Goal: Task Accomplishment & Management: Use online tool/utility

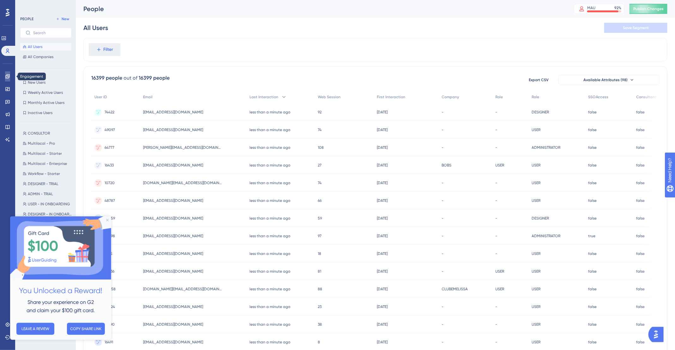
click at [7, 79] on link at bounding box center [7, 76] width 5 height 10
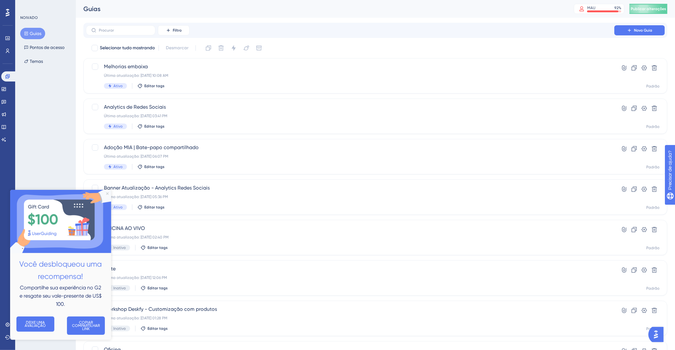
drag, startPoint x: 108, startPoint y: 192, endPoint x: 122, endPoint y: 359, distance: 167.0
click at [108, 192] on icon "Fechar visualização" at bounding box center [107, 193] width 3 height 3
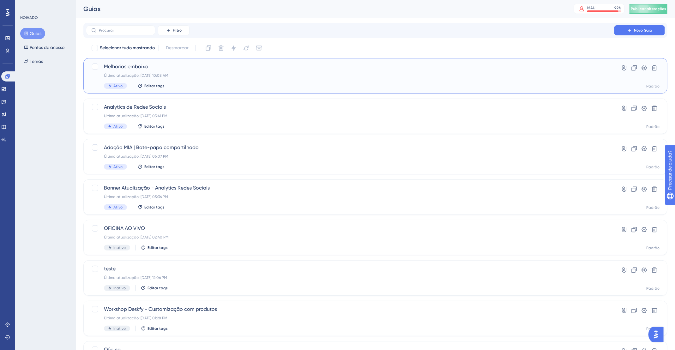
click at [224, 64] on span "Melhorias embaixa" at bounding box center [350, 67] width 492 height 8
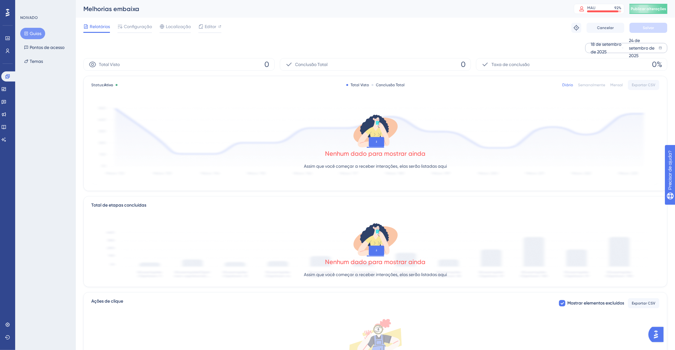
click at [607, 45] on font "18 de setembro de 2025" at bounding box center [606, 48] width 31 height 13
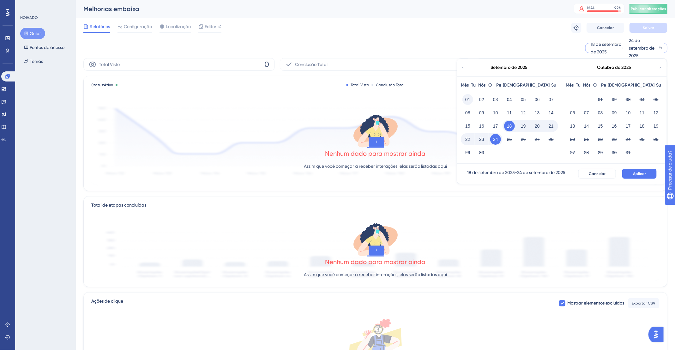
click at [466, 98] on font "01" at bounding box center [467, 99] width 5 height 5
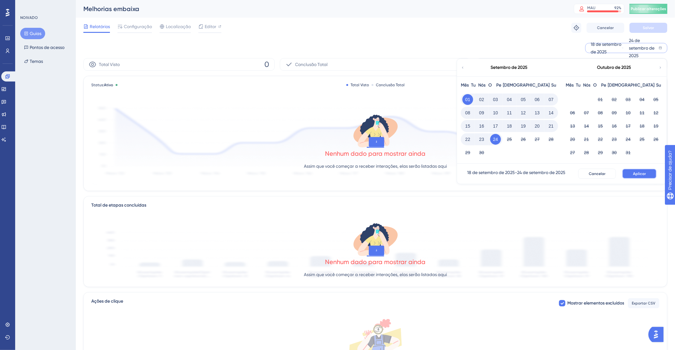
click at [645, 176] on span "Aplicar" at bounding box center [639, 173] width 13 height 5
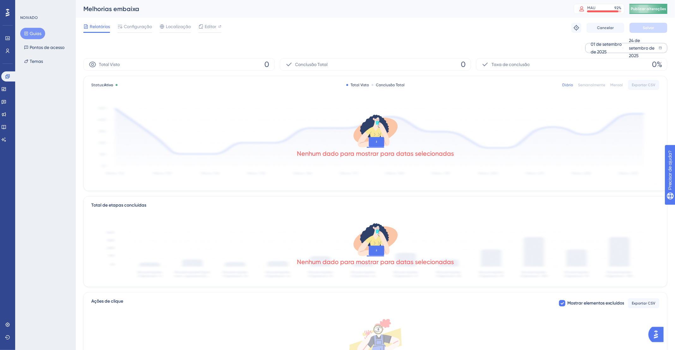
click at [643, 9] on font "Publicar alterações" at bounding box center [648, 9] width 35 height 4
click at [86, 26] on icon at bounding box center [85, 26] width 5 height 5
click at [94, 28] on font "Relatórios" at bounding box center [100, 26] width 20 height 5
click at [322, 37] on div "Relatórios Configuração Localização Editor Solucionar problemas Cancelar Salvar" at bounding box center [375, 28] width 584 height 20
click at [38, 31] on font "Guias" at bounding box center [36, 33] width 12 height 5
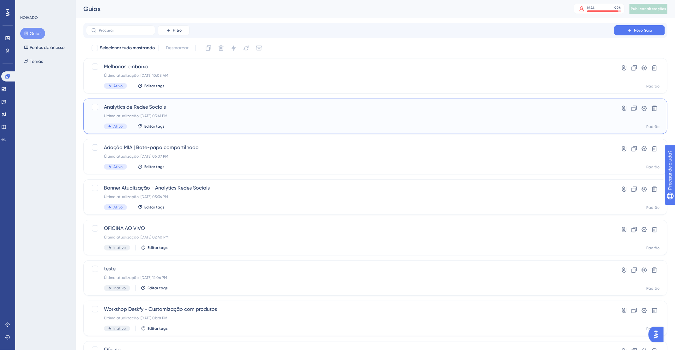
click at [378, 113] on div "Última atualização: [DATE] 03:41 PM" at bounding box center [350, 115] width 492 height 5
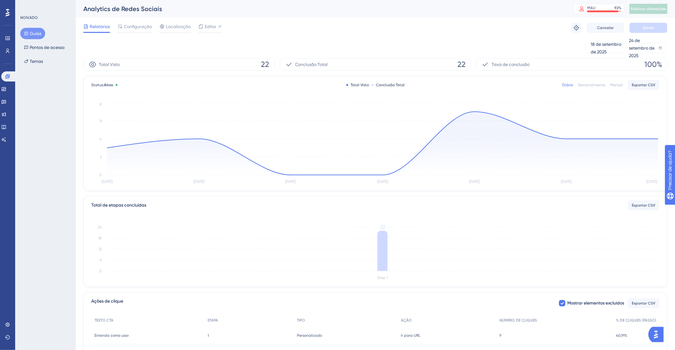
click at [30, 33] on font "Guias" at bounding box center [36, 33] width 12 height 5
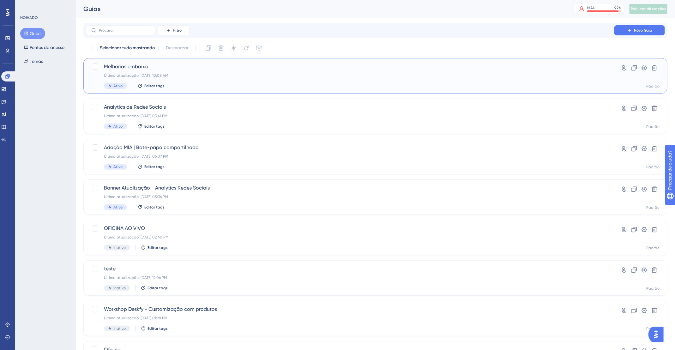
click at [221, 75] on div "Última atualização: [DATE] 10:08 AM" at bounding box center [350, 75] width 492 height 5
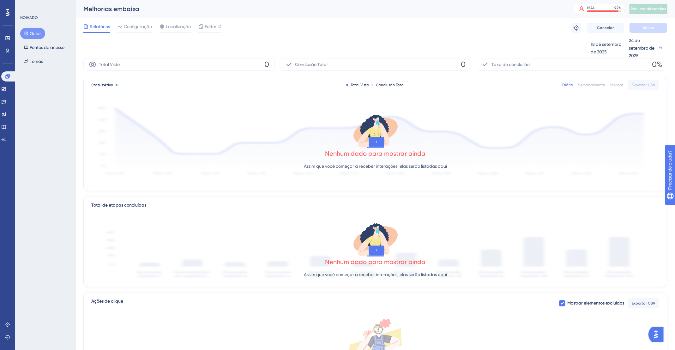
scroll to position [2, 0]
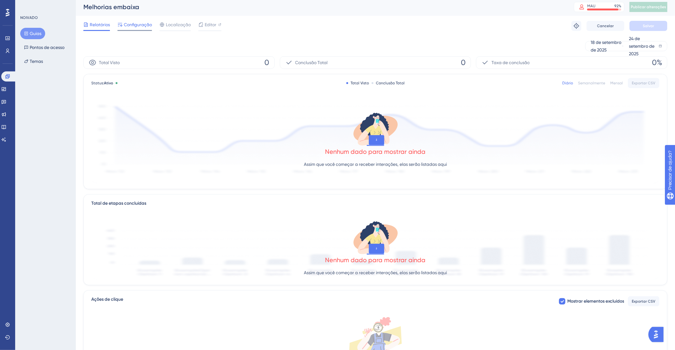
click at [141, 23] on font "Configuração" at bounding box center [138, 24] width 28 height 5
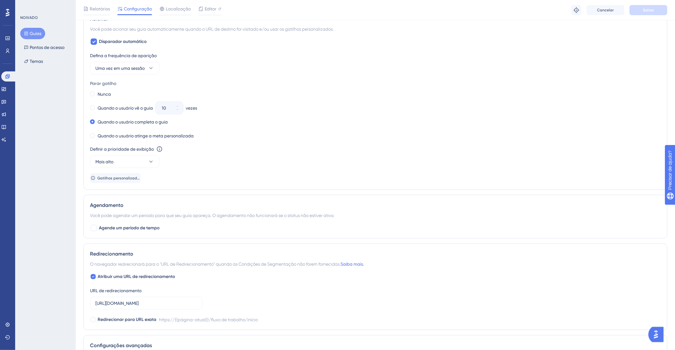
scroll to position [325, 0]
click at [100, 3] on div "Relatórios Configuração Localização Editor Solucionar problemas Cancelar Salvar" at bounding box center [375, 10] width 599 height 20
click at [31, 34] on font "Guias" at bounding box center [36, 33] width 12 height 5
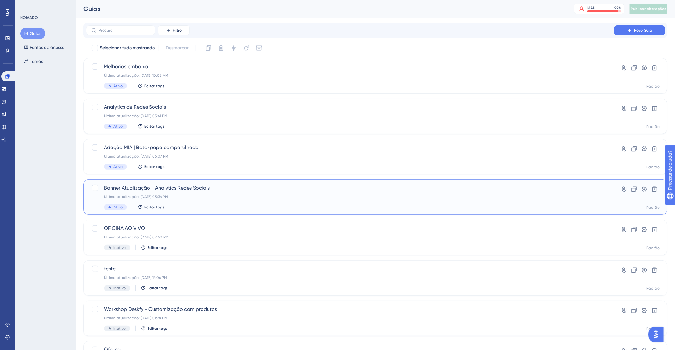
click at [245, 191] on span "Banner Atualização - Analytics Redes Sociais" at bounding box center [350, 188] width 492 height 8
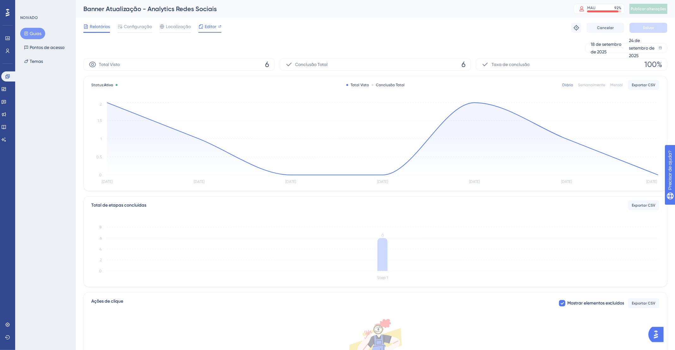
click at [212, 28] on font "Editor" at bounding box center [211, 26] width 12 height 5
click at [41, 34] on font "Guias" at bounding box center [36, 33] width 12 height 5
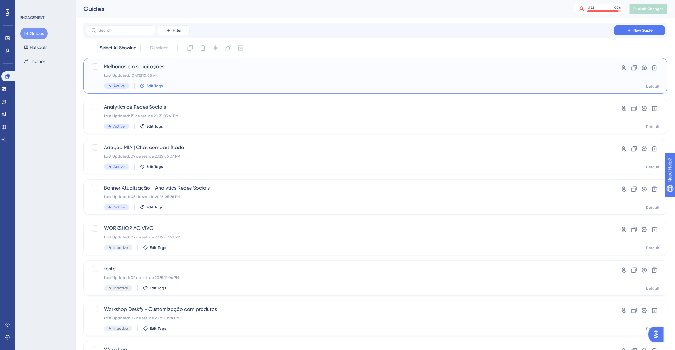
click at [150, 86] on span "Edit Tags" at bounding box center [155, 85] width 16 height 5
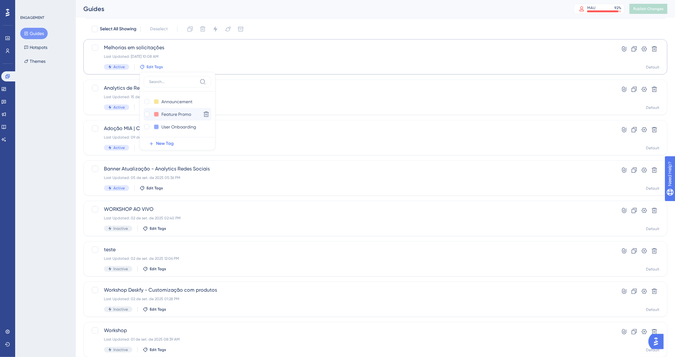
scroll to position [18, 0]
click at [172, 129] on input "User Onboarding" at bounding box center [179, 128] width 36 height 8
click at [145, 129] on div at bounding box center [146, 128] width 5 height 5
checkbox input "true"
click at [310, 24] on div "Filter New Guide Select All Showing Deselect Melhorias em solicitações Last Upd…" at bounding box center [375, 228] width 584 height 447
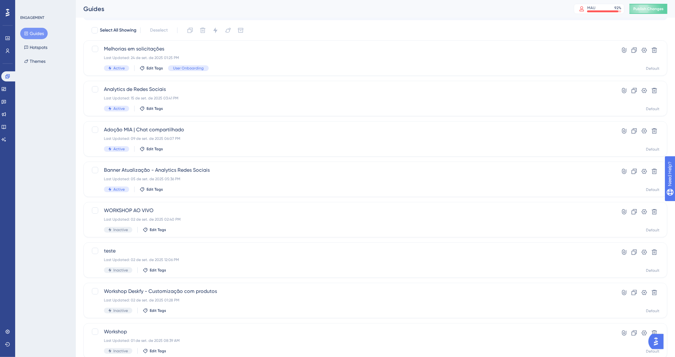
click at [307, 26] on div "Select All Showing Deselect" at bounding box center [379, 30] width 576 height 10
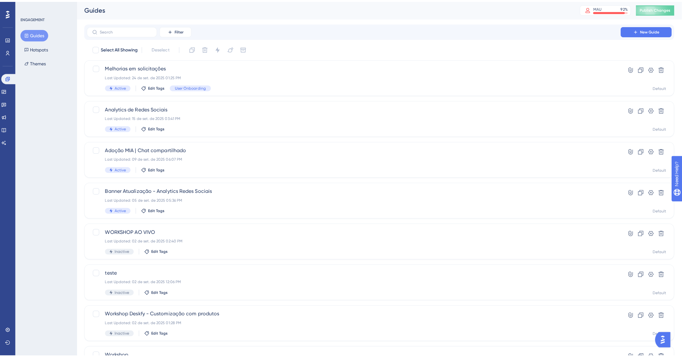
scroll to position [0, 0]
click at [175, 33] on span "Filter" at bounding box center [177, 30] width 9 height 5
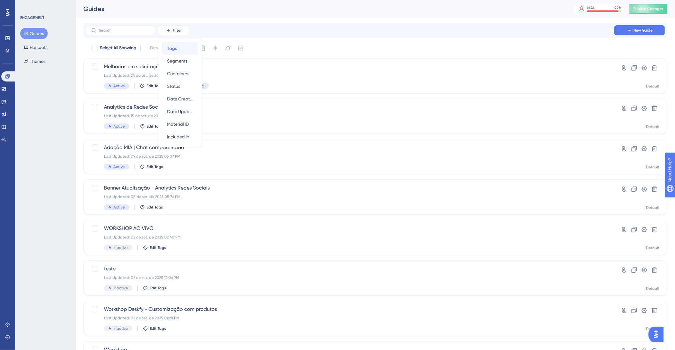
click at [180, 48] on div "Tags Tags" at bounding box center [180, 48] width 26 height 13
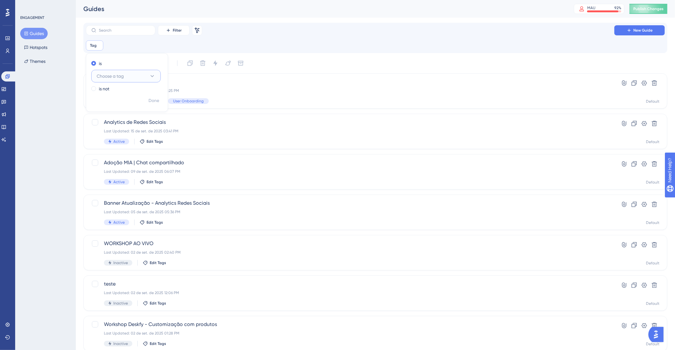
click at [123, 79] on span "Choose a tag" at bounding box center [110, 76] width 27 height 8
click at [118, 117] on span "User Onboarding" at bounding box center [117, 115] width 35 height 8
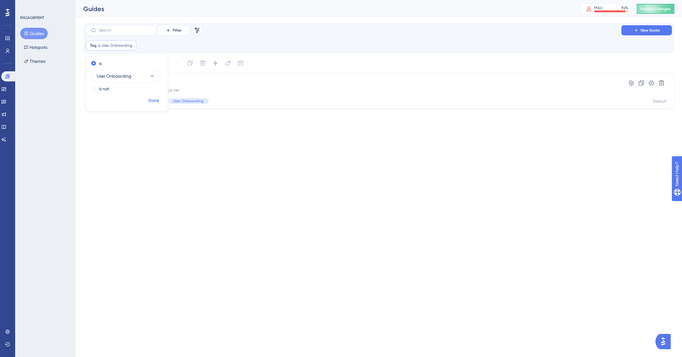
click at [156, 102] on span "Done" at bounding box center [153, 101] width 11 height 8
click at [287, 0] on html "Performance Users Engagement Widgets Feedback Product Updates Knowledge Base AI…" at bounding box center [341, 0] width 682 height 0
click at [652, 84] on icon at bounding box center [651, 83] width 6 height 6
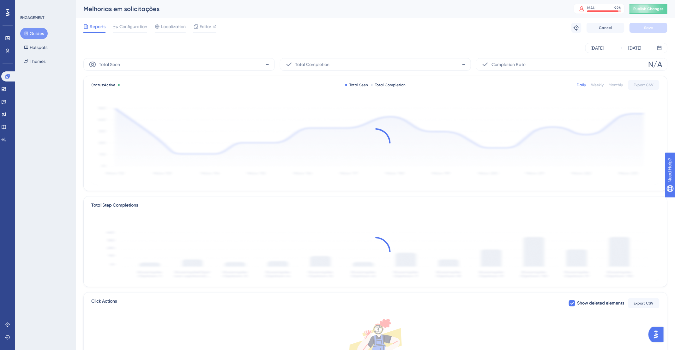
click at [35, 34] on button "Guides" at bounding box center [33, 33] width 27 height 11
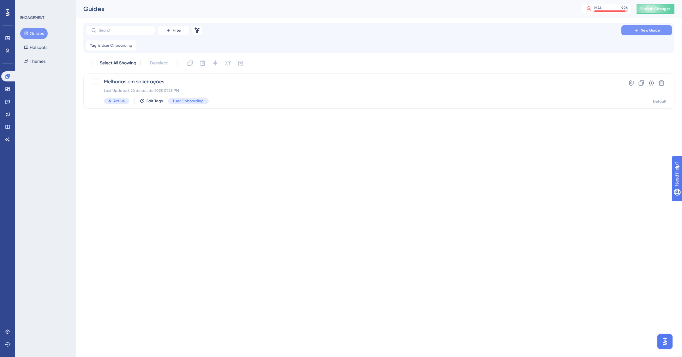
click at [638, 33] on button "New Guide" at bounding box center [647, 30] width 51 height 10
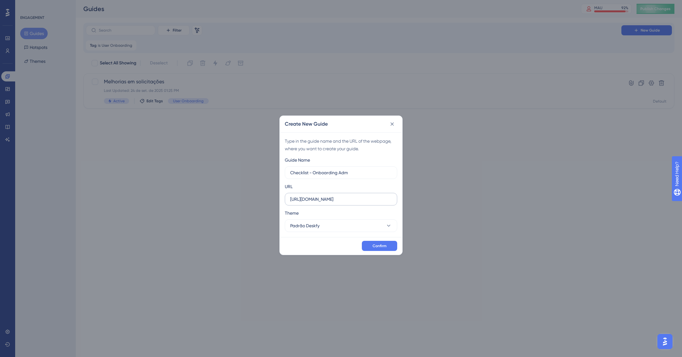
type input "Checklist - Onboarding Adm"
click at [351, 199] on input "https://app.deskfy.io" at bounding box center [341, 199] width 102 height 7
click at [387, 245] on span "Confirm" at bounding box center [380, 245] width 14 height 5
